Goal: Information Seeking & Learning: Learn about a topic

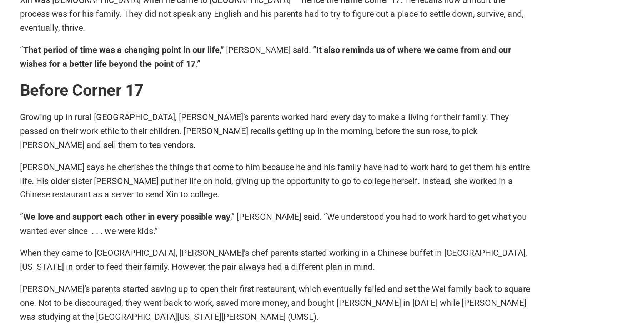
scroll to position [312, 0]
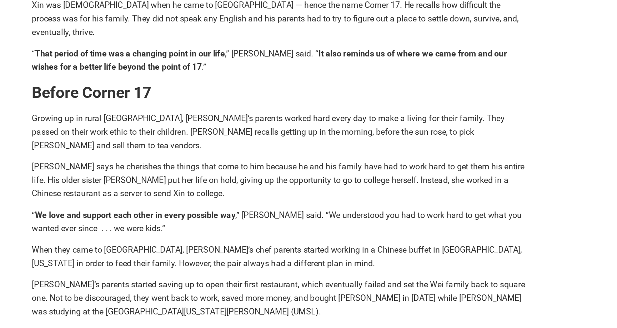
click at [139, 142] on strong "Before Corner 17" at bounding box center [180, 148] width 82 height 12
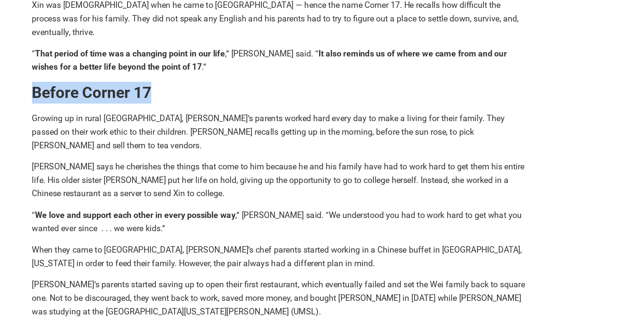
drag, startPoint x: 27, startPoint y: 44, endPoint x: 96, endPoint y: 43, distance: 68.2
click at [139, 142] on strong "Before Corner 17" at bounding box center [180, 148] width 82 height 12
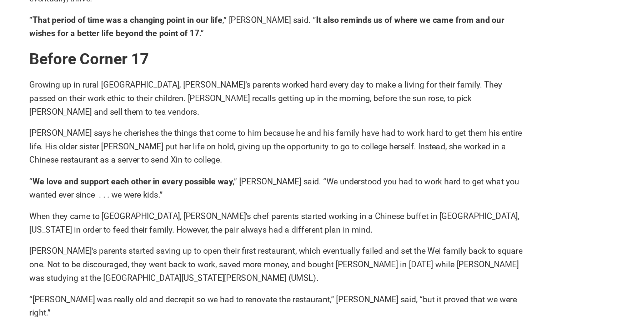
scroll to position [319, 0]
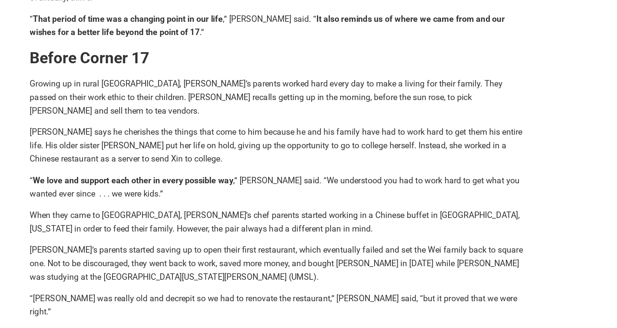
click at [217, 222] on p "“ We love and support each other in every possible way ,” [PERSON_NAME] said. “…" at bounding box center [308, 231] width 339 height 18
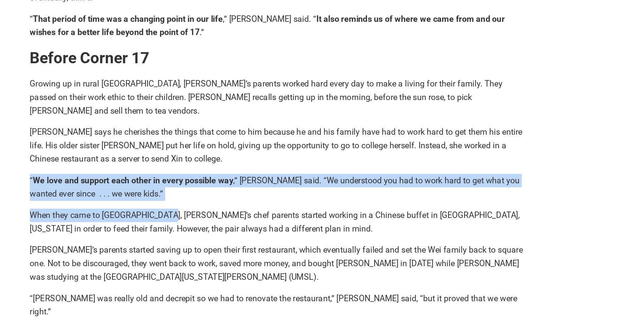
drag, startPoint x: 111, startPoint y: 114, endPoint x: 15, endPoint y: 92, distance: 98.6
click at [132, 92] on article "By [PERSON_NAME] — [DATE] [PERSON_NAME] parents making dumplings at Corner 17. …" at bounding box center [309, 252] width 354 height 990
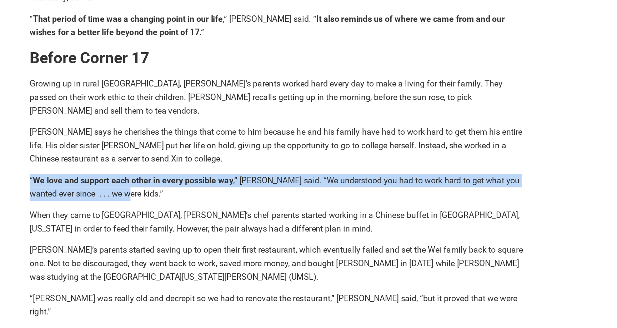
drag, startPoint x: 15, startPoint y: 90, endPoint x: 106, endPoint y: 105, distance: 92.0
click at [132, 105] on article "By [PERSON_NAME] — [DATE] [PERSON_NAME] parents making dumplings at Corner 17. …" at bounding box center [309, 252] width 354 height 990
click at [139, 222] on p "“ We love and support each other in every possible way ,” [PERSON_NAME] said. “…" at bounding box center [308, 231] width 339 height 18
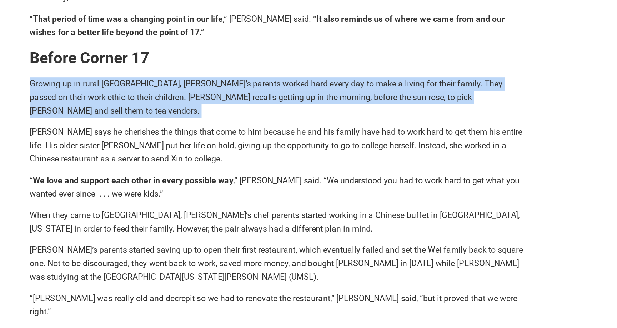
drag, startPoint x: 12, startPoint y: 29, endPoint x: 76, endPoint y: 53, distance: 69.1
click at [86, 53] on main "By [PERSON_NAME] — [DATE] [PERSON_NAME] parents making dumplings at Corner 17. …" at bounding box center [308, 305] width 445 height 1096
